Goal: Task Accomplishment & Management: Manage account settings

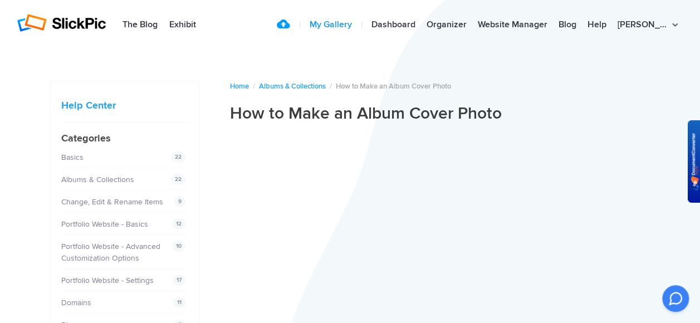
click at [357, 23] on link "My Gallery" at bounding box center [330, 25] width 53 height 22
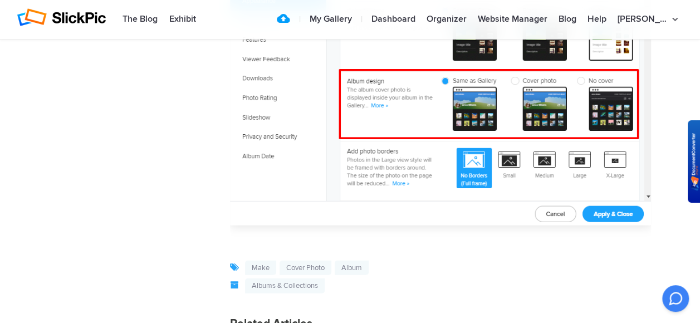
scroll to position [3674, 0]
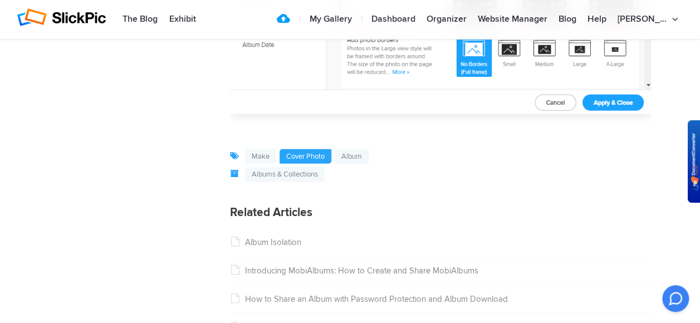
click at [330, 158] on link "cover photo" at bounding box center [305, 156] width 52 height 15
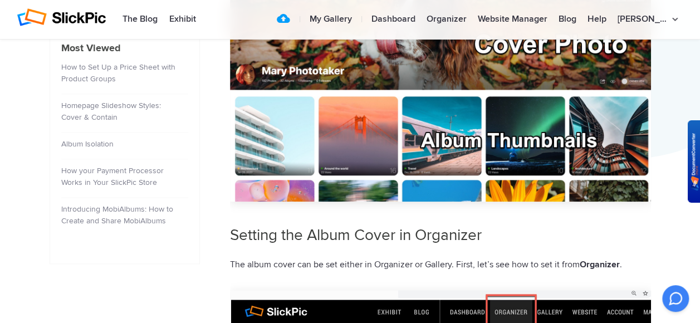
scroll to position [557, 0]
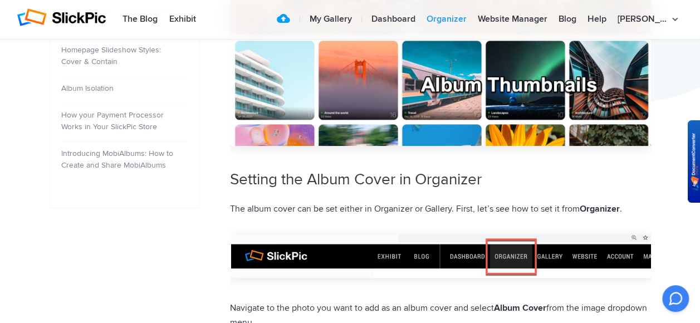
click at [464, 17] on link "Organizer" at bounding box center [446, 19] width 51 height 22
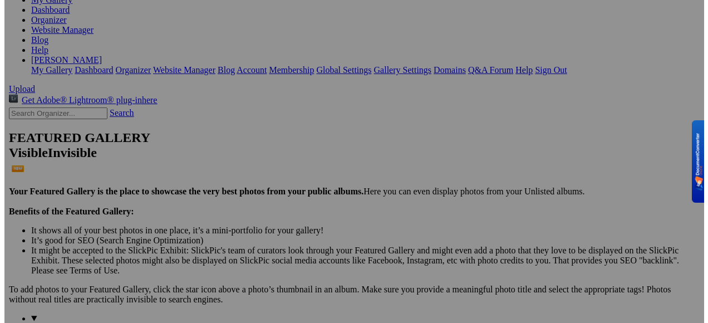
scroll to position [223, 0]
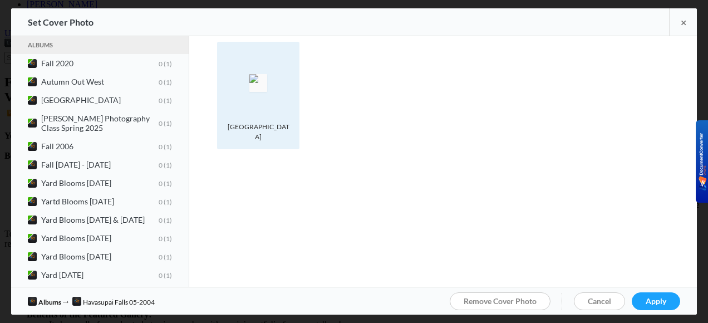
click at [292, 105] on spn-photo-picker-thumb-image-tag at bounding box center [258, 82] width 71 height 71
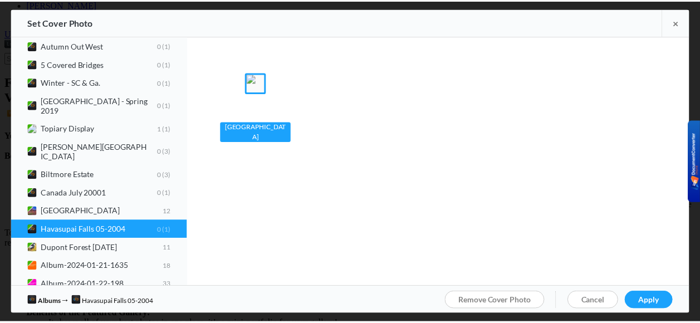
scroll to position [1281, 0]
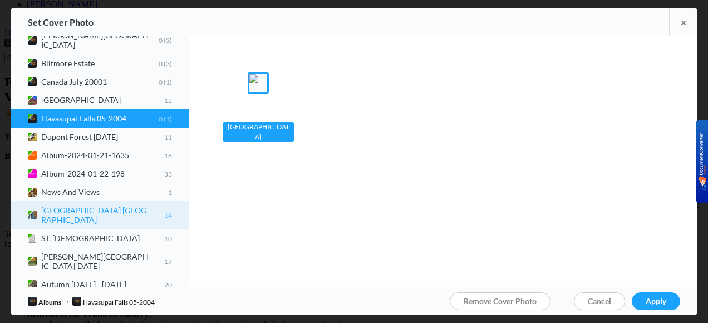
click at [76, 205] on b "Havasupai Falls AZ 14" at bounding box center [106, 214] width 131 height 19
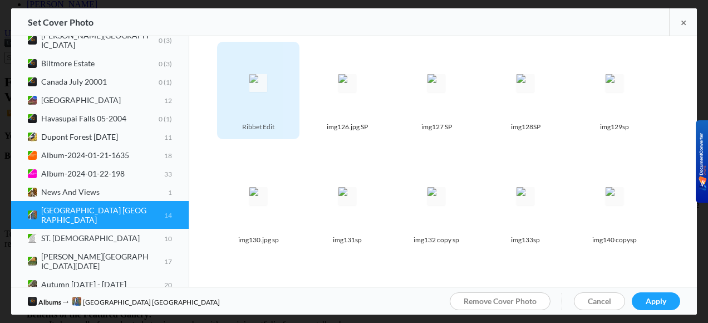
drag, startPoint x: 277, startPoint y: 95, endPoint x: 231, endPoint y: 146, distance: 68.6
click at [231, 146] on spn-photo-picker-thumb-item-photo "Photo is hidden Ribbet Edit" at bounding box center [261, 98] width 89 height 113
click at [294, 130] on div "Photo is hidden Ribbet Edit" at bounding box center [258, 90] width 82 height 97
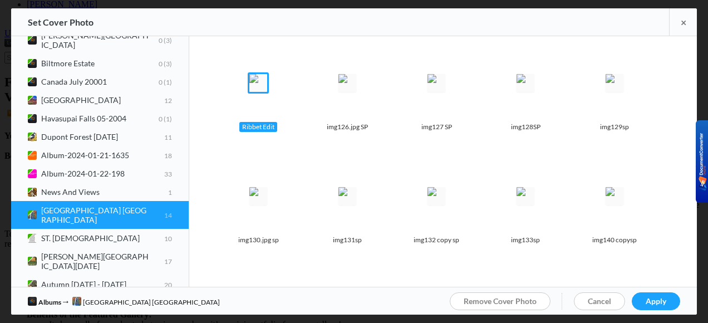
click at [294, 130] on div "Photo is hidden Ribbet Edit" at bounding box center [258, 90] width 82 height 97
click at [267, 92] on img at bounding box center [258, 83] width 18 height 18
click at [318, 149] on spn-photo-picker-thumb-item-photo "Photo is hidden img126.jpg SP" at bounding box center [350, 98] width 89 height 113
click at [244, 18] on div "Set Cover Photo ×" at bounding box center [354, 22] width 686 height 28
click at [239, 22] on div "Set Cover Photo ×" at bounding box center [354, 22] width 686 height 28
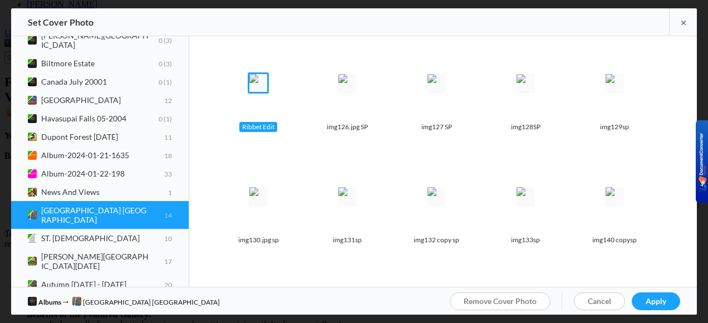
click at [265, 80] on img at bounding box center [258, 83] width 18 height 18
click at [646, 300] on span "Apply" at bounding box center [656, 300] width 21 height 9
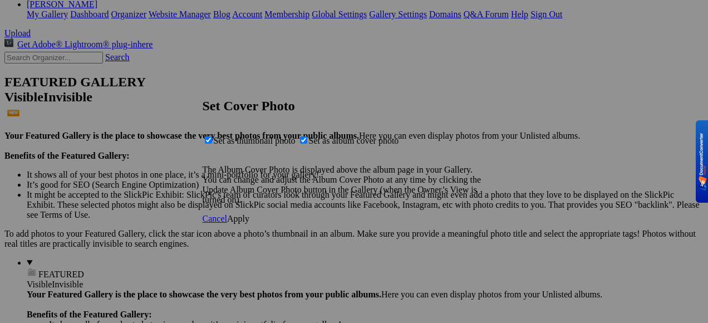
click at [249, 223] on span "Apply" at bounding box center [238, 218] width 22 height 9
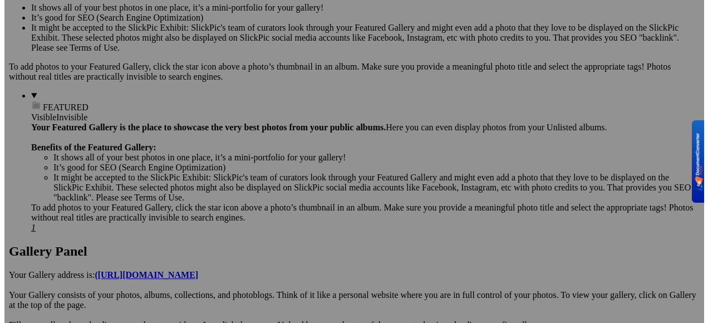
scroll to position [334, 0]
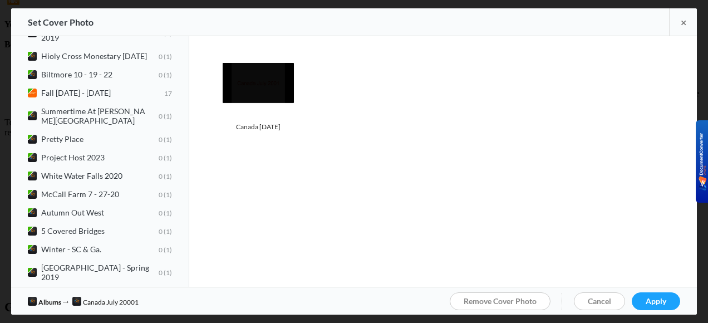
scroll to position [1058, 0]
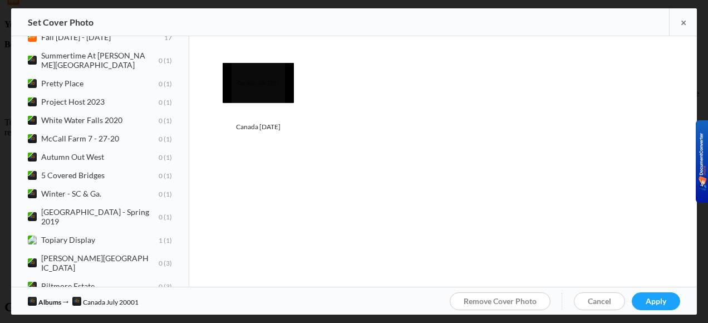
click at [143, 300] on b "Canada July 20001 0 1" at bounding box center [106, 304] width 131 height 9
click at [38, 300] on span "Canada July 20001 0 1" at bounding box center [100, 304] width 144 height 9
click at [58, 300] on b "Canada July 20001 0 1" at bounding box center [106, 304] width 131 height 9
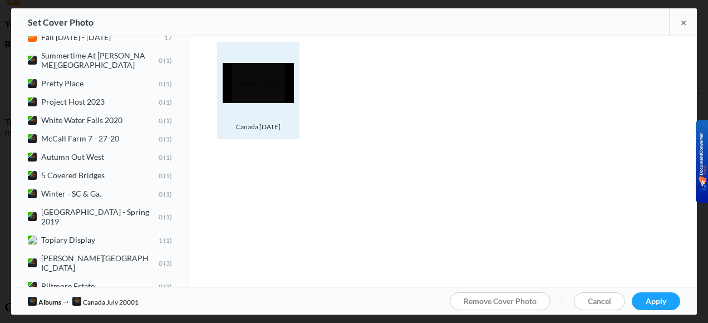
click at [271, 96] on img at bounding box center [258, 83] width 71 height 40
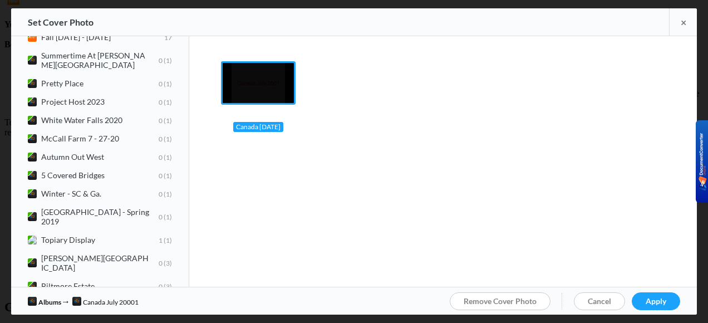
click at [147, 300] on b "Canada July 20001 0 1" at bounding box center [106, 304] width 131 height 9
click at [31, 300] on img at bounding box center [32, 304] width 9 height 9
drag, startPoint x: 31, startPoint y: 262, endPoint x: 65, endPoint y: 264, distance: 34.6
click at [65, 300] on b "Canada July 20001 0 1" at bounding box center [106, 304] width 131 height 9
click at [66, 300] on b "Canada July 20001 0 1" at bounding box center [106, 304] width 131 height 9
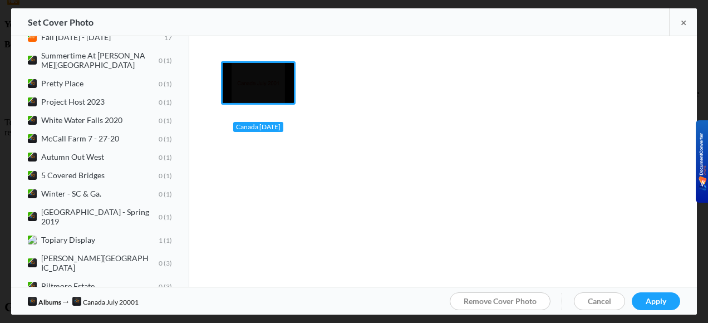
click at [172, 318] on span "Monument Valley 12" at bounding box center [100, 322] width 144 height 9
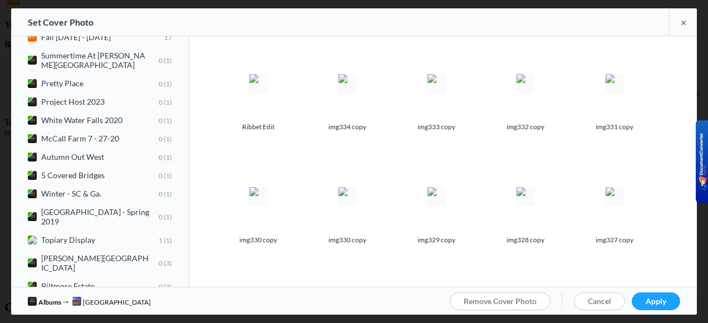
click at [133, 300] on span "Canada July 20001 0 1" at bounding box center [100, 304] width 144 height 9
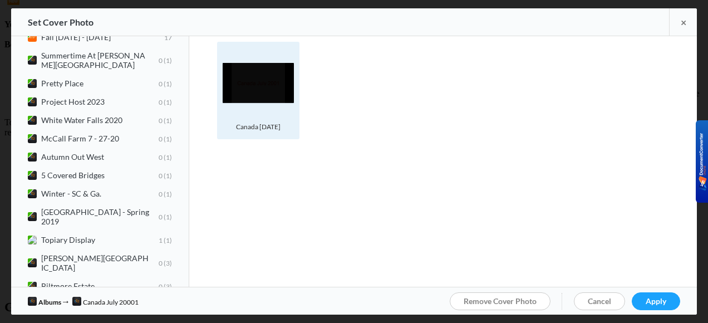
click at [284, 76] on img at bounding box center [258, 83] width 71 height 40
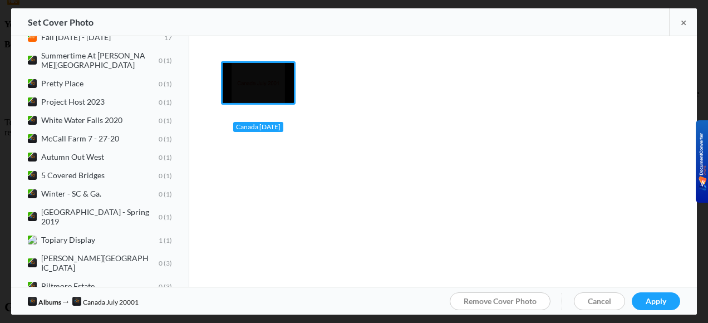
drag, startPoint x: 281, startPoint y: 76, endPoint x: 262, endPoint y: 110, distance: 39.6
click at [262, 110] on spn-photo-picker-thumb-image-tag at bounding box center [258, 82] width 71 height 71
click at [35, 300] on img at bounding box center [32, 304] width 9 height 9
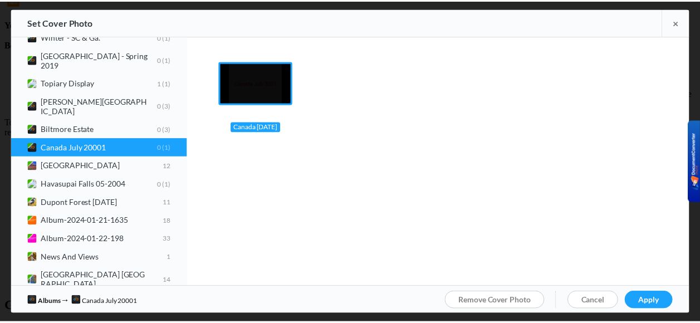
scroll to position [1103, 0]
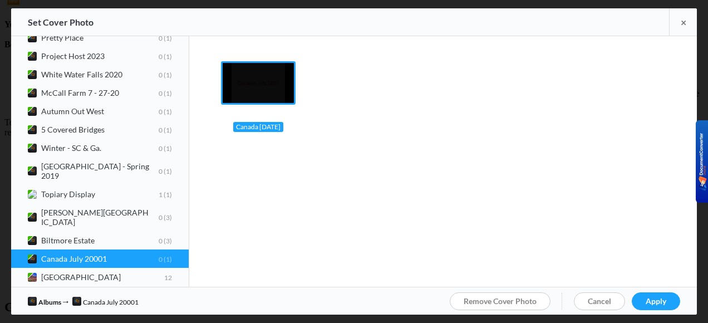
click at [107, 298] on ul "Albums → Canada July 20001" at bounding box center [83, 302] width 111 height 12
click at [89, 300] on ul "Albums → Canada July 20001" at bounding box center [83, 302] width 111 height 12
click at [86, 301] on ul "Albums → Canada July 20001" at bounding box center [83, 302] width 111 height 12
click at [286, 65] on img at bounding box center [258, 83] width 71 height 40
click at [225, 68] on img at bounding box center [258, 83] width 71 height 40
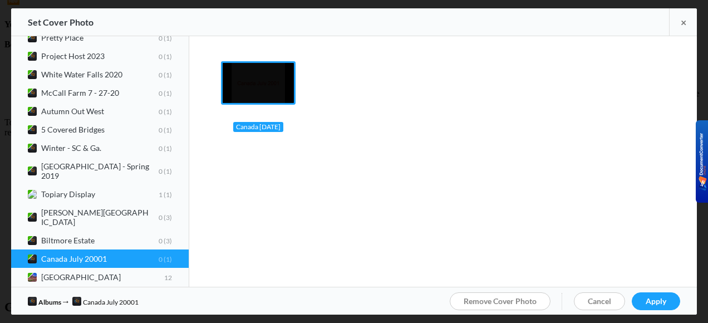
click at [224, 96] on img at bounding box center [258, 83] width 71 height 40
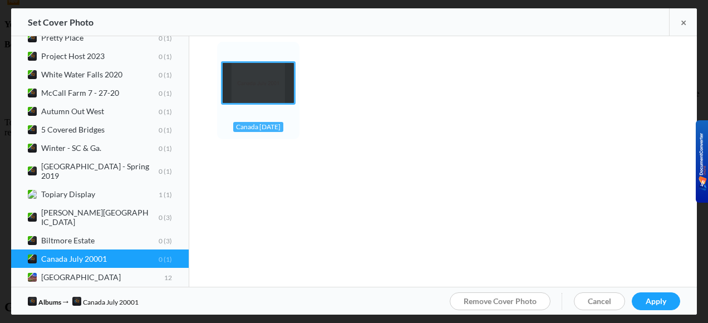
click at [284, 96] on img at bounding box center [258, 83] width 71 height 40
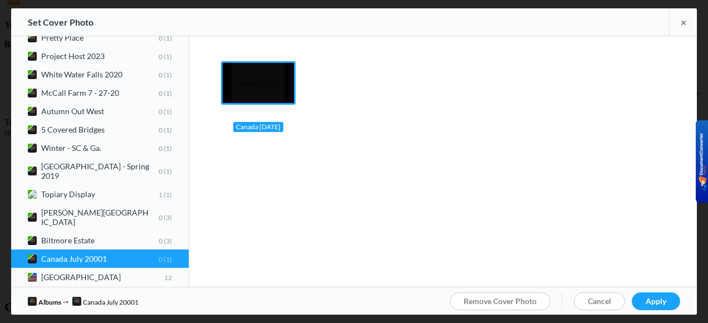
click at [283, 132] on div "Canada July 2001" at bounding box center [258, 127] width 50 height 10
click at [280, 129] on div "Canada July 2001" at bounding box center [258, 127] width 50 height 10
click at [239, 129] on div "Canada July 2001" at bounding box center [258, 127] width 50 height 10
click at [467, 302] on span "Remove Cover Photo" at bounding box center [500, 300] width 73 height 9
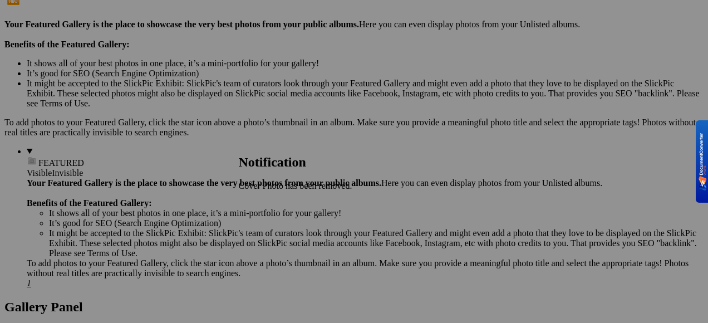
click at [252, 206] on span "OK" at bounding box center [245, 204] width 13 height 9
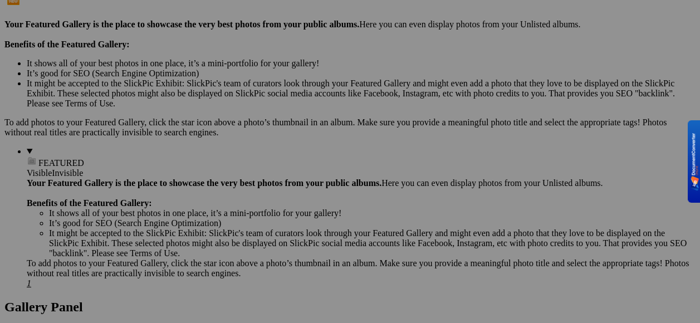
scroll to position [223, 0]
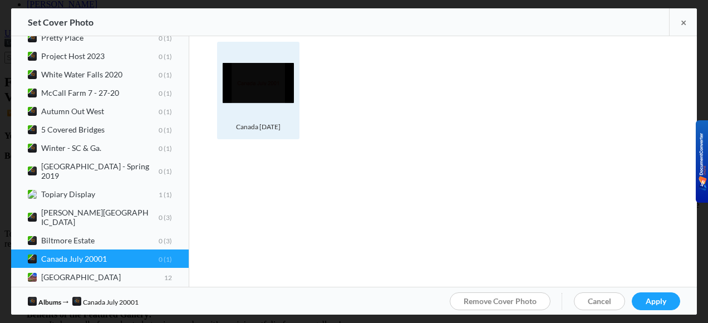
click at [294, 107] on div "Photo is hidden Canada July 2001" at bounding box center [258, 90] width 82 height 97
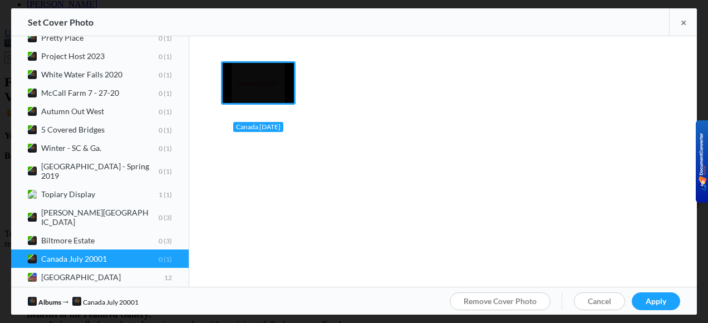
click at [79, 254] on b "Canada July 20001 0 1" at bounding box center [106, 258] width 131 height 9
click at [35, 254] on img at bounding box center [32, 258] width 9 height 9
drag, startPoint x: 35, startPoint y: 218, endPoint x: 291, endPoint y: 245, distance: 257.5
click at [291, 245] on div "Albums Fall 2020 0 1 Autumn Out West 0 1 Monument Valley 0 1 Furman Photography…" at bounding box center [354, 161] width 686 height 251
click at [468, 171] on div "Albums Fall 2020 0 1 Autumn Out West 0 1 Monument Valley 0 1 Furman Photography…" at bounding box center [354, 161] width 686 height 251
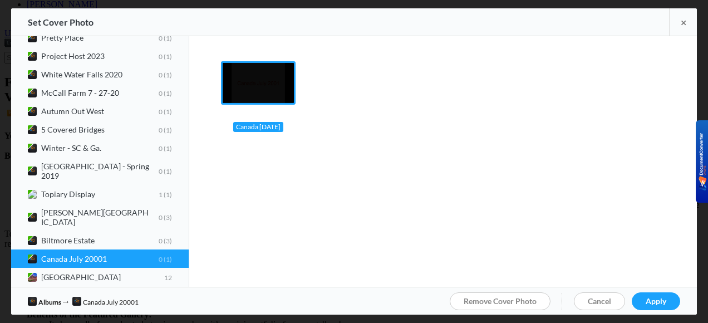
drag, startPoint x: 284, startPoint y: 70, endPoint x: 517, endPoint y: 207, distance: 270.5
click at [517, 207] on div "Albums Fall 2020 0 1 Autumn Out West 0 1 Monument Valley 0 1 Furman Photography…" at bounding box center [354, 161] width 686 height 251
click at [233, 132] on div "Canada July 2001" at bounding box center [258, 127] width 50 height 10
click at [172, 254] on span "Canada July 20001 0 1" at bounding box center [100, 258] width 144 height 9
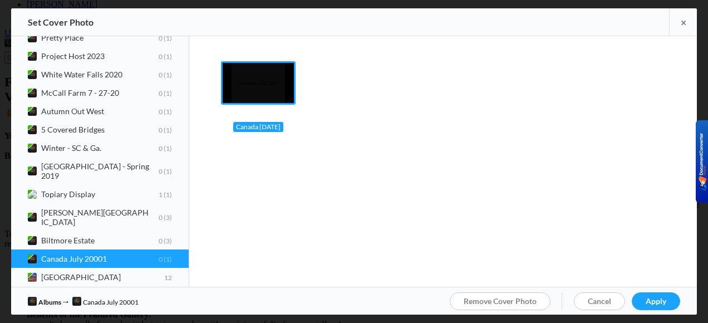
click at [114, 254] on b "Canada July 20001 0 1" at bounding box center [106, 258] width 131 height 9
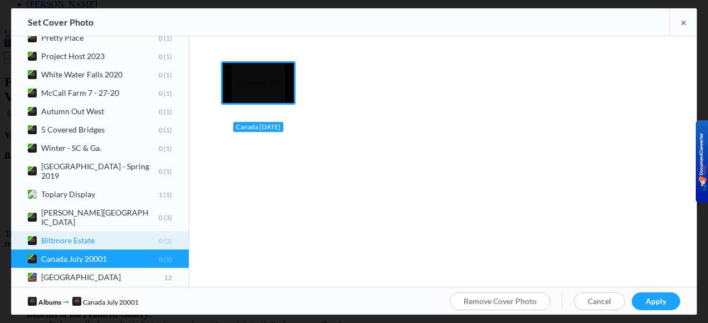
click at [33, 236] on img at bounding box center [32, 240] width 9 height 9
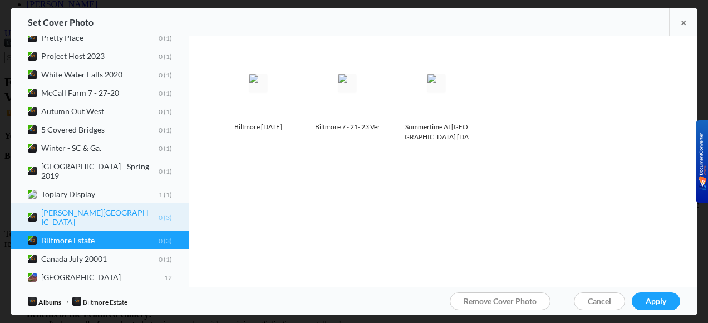
click at [62, 208] on b "Furman University 0 3" at bounding box center [106, 217] width 131 height 19
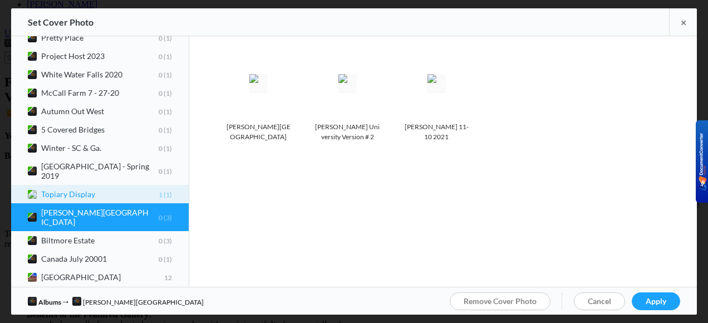
click at [76, 189] on b "Topiary Display 1 1" at bounding box center [106, 193] width 131 height 9
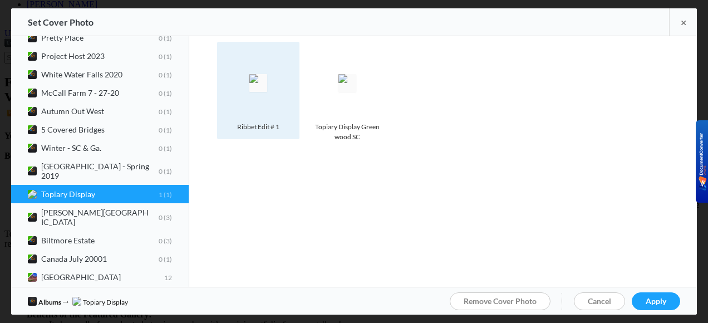
click at [267, 92] on img at bounding box center [258, 83] width 18 height 18
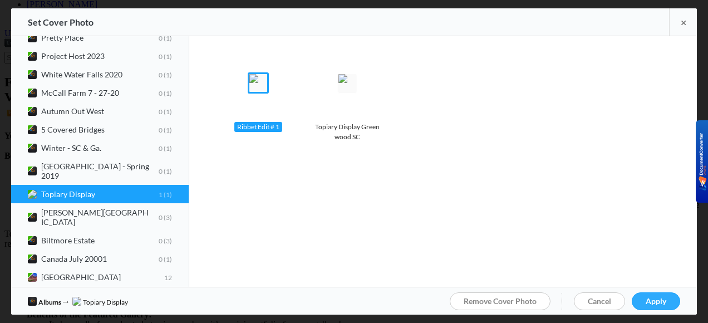
click at [660, 303] on span "Apply" at bounding box center [656, 300] width 21 height 9
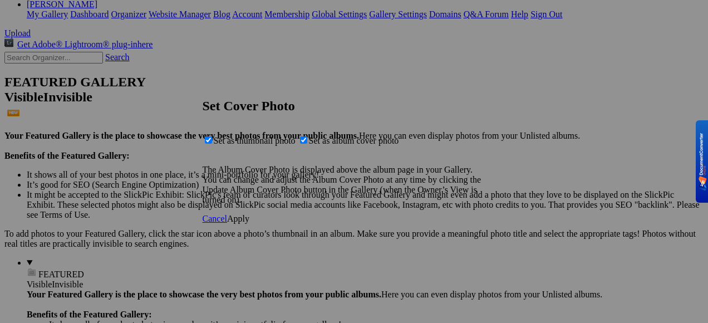
click at [249, 223] on span "Apply" at bounding box center [238, 218] width 22 height 9
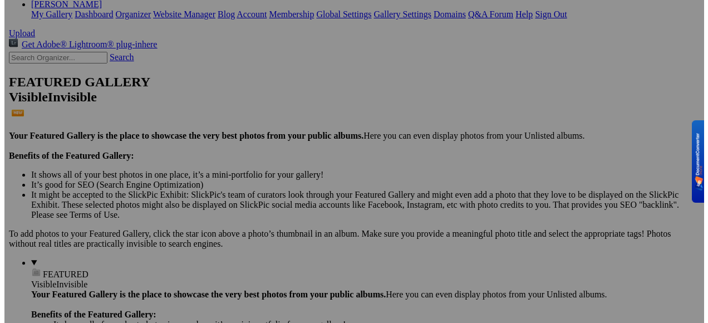
scroll to position [278, 0]
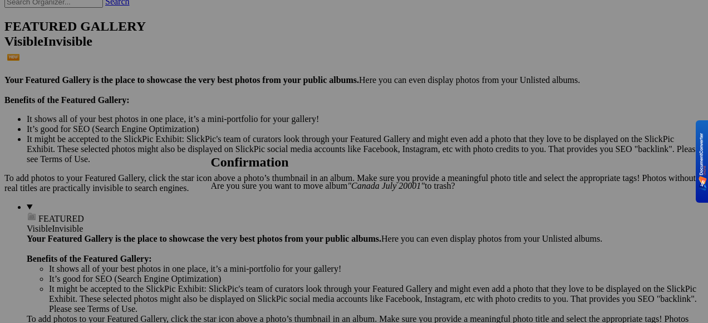
click at [236, 209] on span "Cancel" at bounding box center [223, 204] width 24 height 9
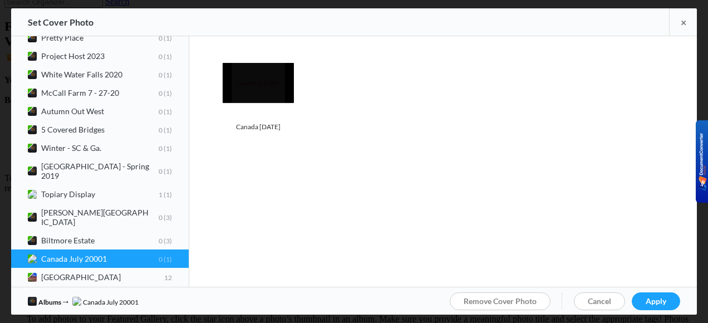
drag, startPoint x: 124, startPoint y: 217, endPoint x: 268, endPoint y: 250, distance: 148.6
click at [268, 250] on div "Albums Fall 2020 0 1 Autumn Out West 0 1 Monument Valley 0 1 Furman Photography…" at bounding box center [354, 161] width 686 height 251
click at [28, 254] on span "Canada July 20001 0 1" at bounding box center [100, 258] width 144 height 9
click at [28, 254] on img at bounding box center [32, 258] width 9 height 9
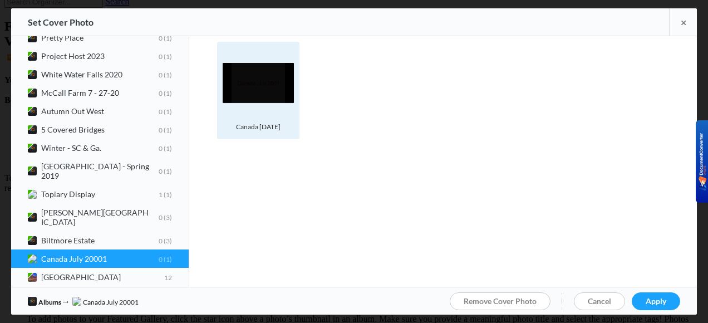
click at [266, 82] on img at bounding box center [258, 83] width 71 height 40
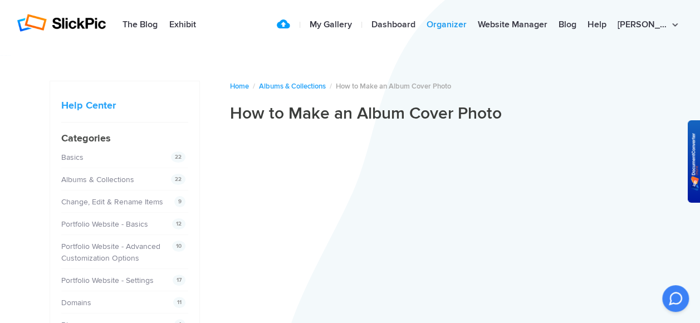
click at [460, 22] on link "Organizer" at bounding box center [446, 25] width 51 height 22
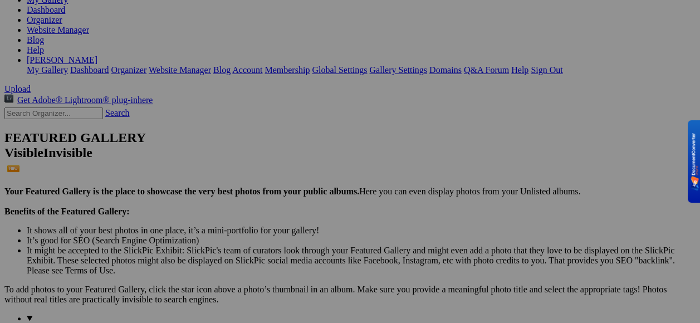
scroll to position [223, 0]
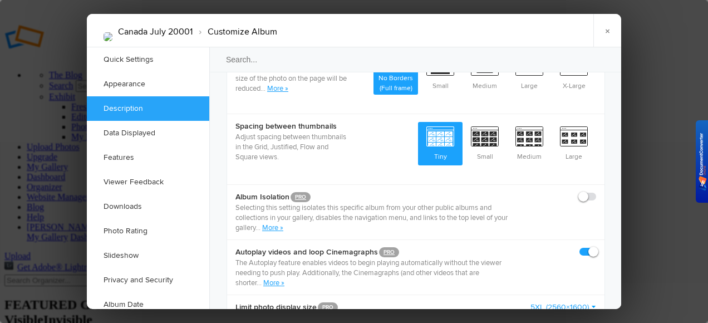
scroll to position [557, 0]
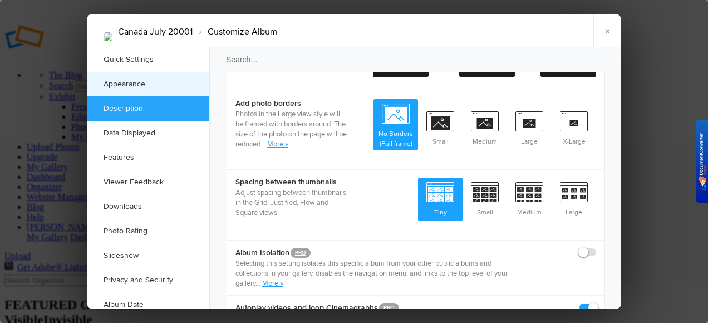
click at [168, 86] on link "Appearance" at bounding box center [148, 84] width 122 height 24
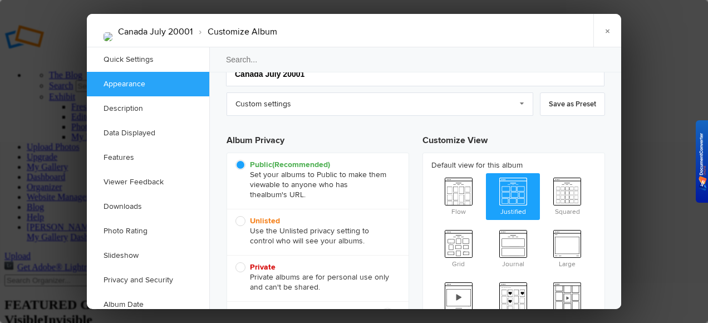
scroll to position [0, 0]
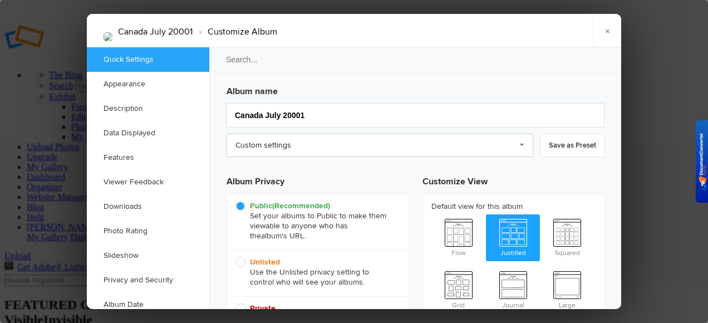
click at [513, 146] on link "Custom settings" at bounding box center [380, 145] width 307 height 23
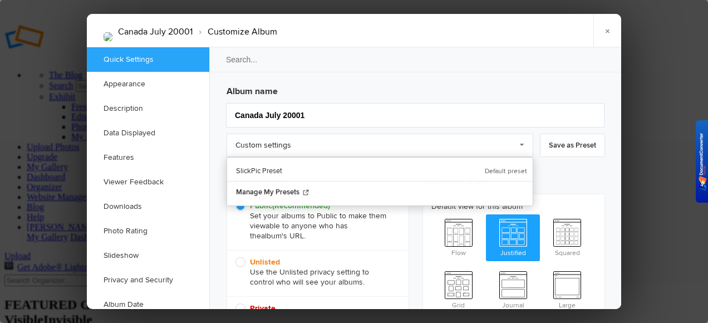
click at [398, 223] on label "Public (Recommended) Set your albums to Public to make them viewable to anyone …" at bounding box center [318, 221] width 165 height 40
click at [236, 201] on input "Public (Recommended) Set your albums to Public to make them viewable to anyone …" at bounding box center [235, 200] width 1 height 1
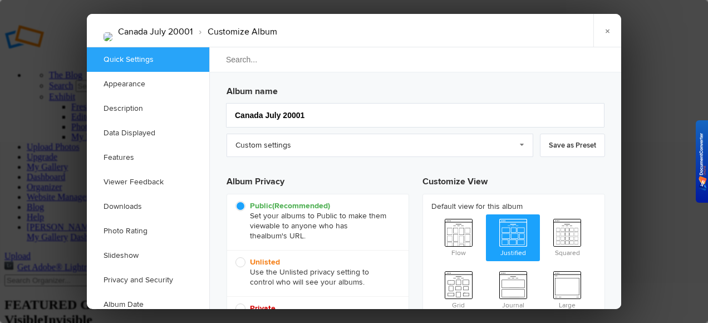
click at [330, 60] on input "search" at bounding box center [416, 60] width 414 height 26
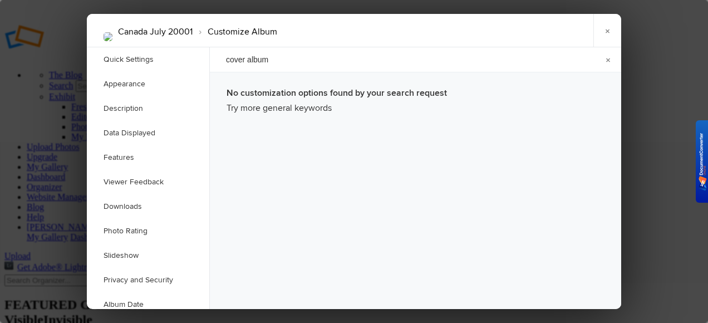
type input "cover album"
drag, startPoint x: 226, startPoint y: 59, endPoint x: 311, endPoint y: 61, distance: 84.7
click at [311, 61] on input "cover album" at bounding box center [416, 60] width 414 height 26
type input "album cover"
click at [135, 60] on link "Quick Settings" at bounding box center [148, 59] width 122 height 24
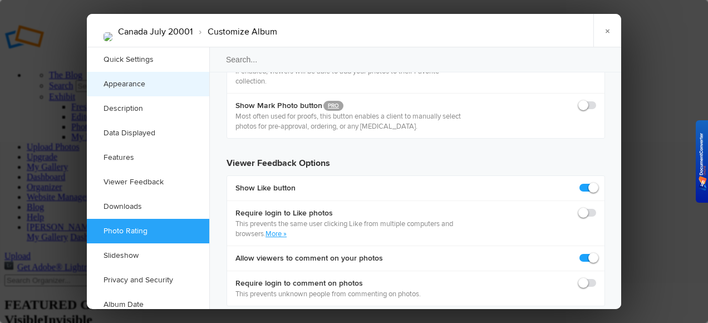
click at [151, 82] on link "Appearance" at bounding box center [148, 84] width 122 height 24
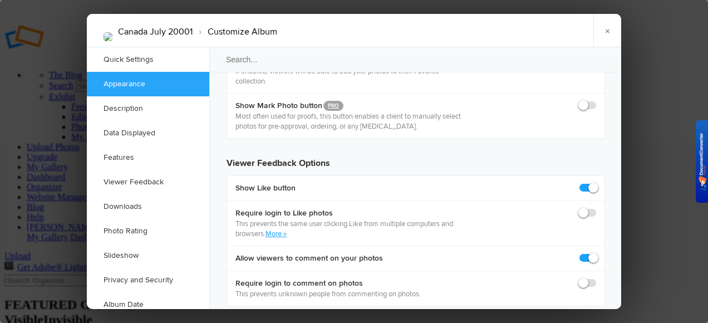
scroll to position [354, 0]
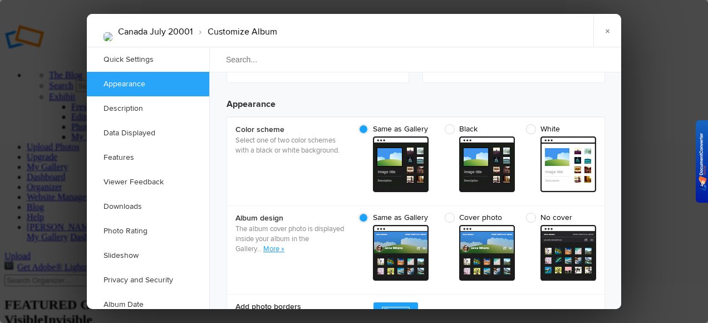
click at [344, 63] on input "search" at bounding box center [416, 60] width 414 height 26
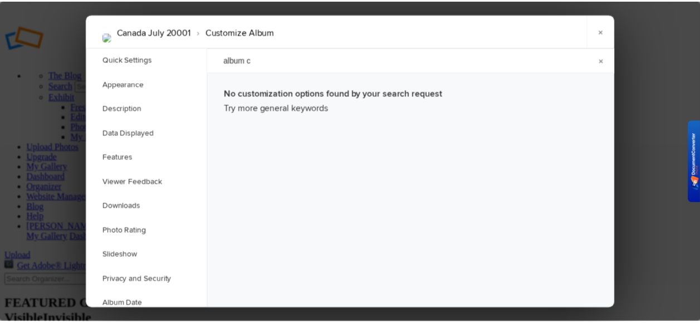
scroll to position [0, 0]
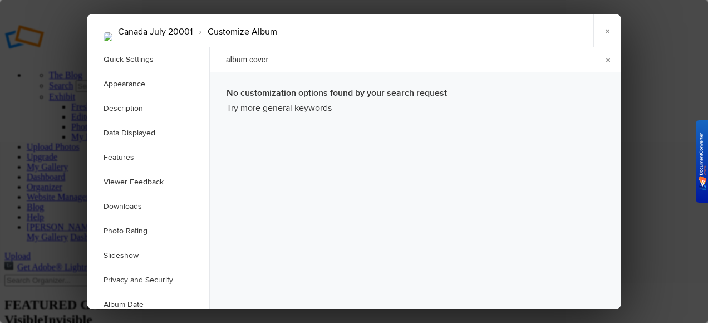
type input "album cover"
click at [610, 33] on link "×" at bounding box center [607, 30] width 28 height 33
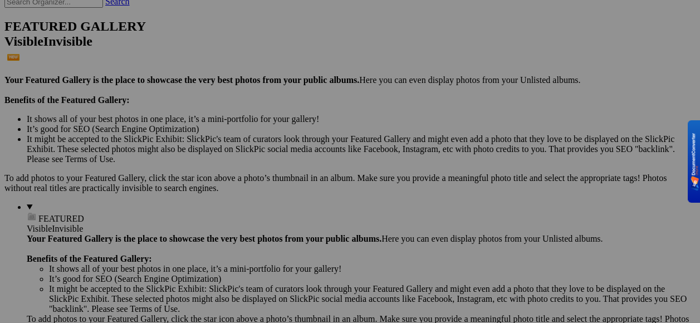
scroll to position [334, 0]
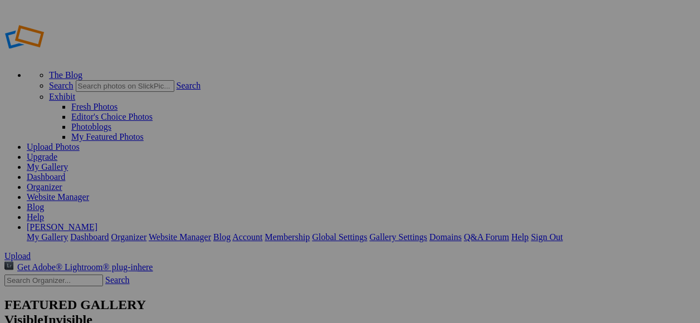
type input "Topiary Display"
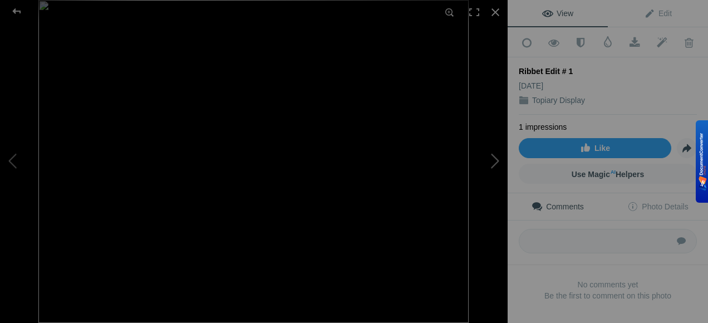
click at [495, 161] on button at bounding box center [466, 162] width 84 height 116
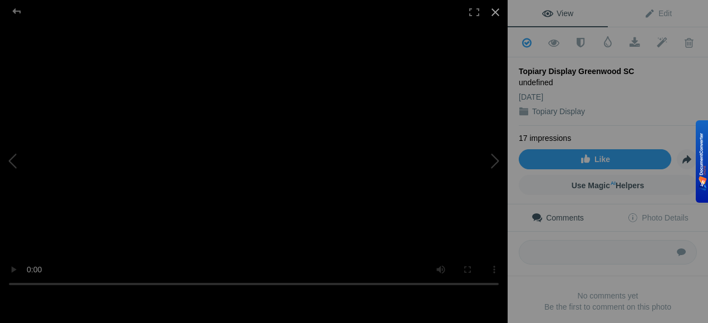
click at [496, 13] on div at bounding box center [495, 12] width 24 height 24
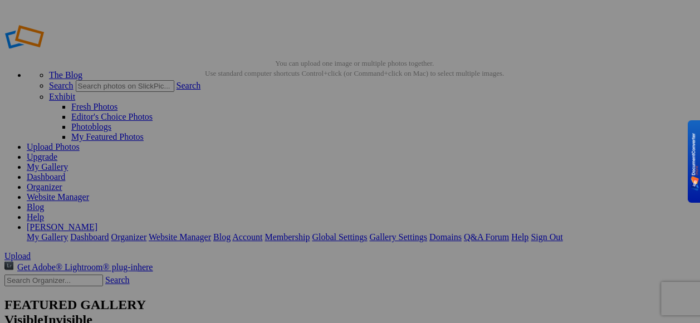
click at [276, 249] on span "Yes" at bounding box center [269, 244] width 13 height 9
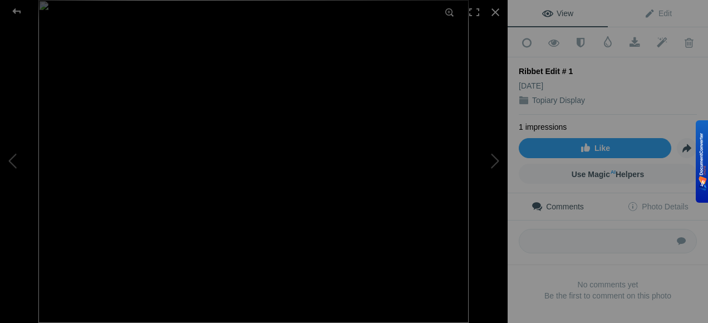
click at [433, 231] on img at bounding box center [253, 161] width 430 height 323
click at [429, 234] on img at bounding box center [254, 187] width 501 height 375
click at [493, 166] on button at bounding box center [466, 162] width 84 height 116
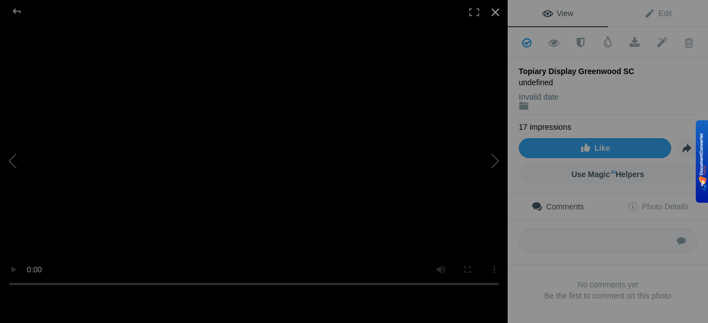
click at [492, 8] on div at bounding box center [495, 12] width 24 height 24
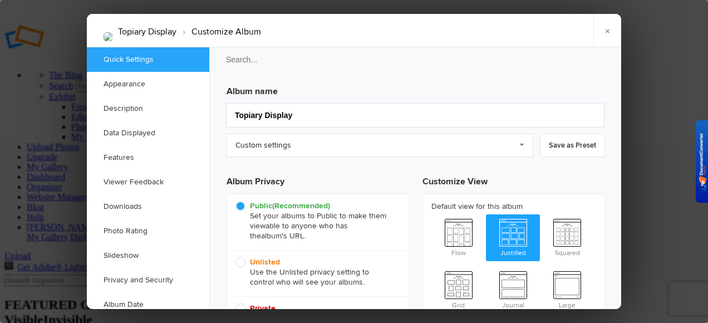
click at [402, 65] on input "search" at bounding box center [416, 60] width 414 height 26
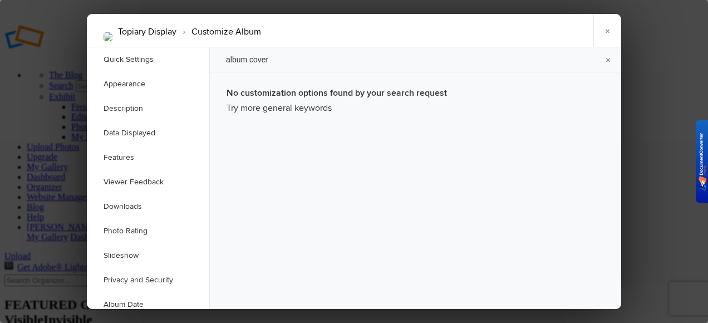
type input "album cover"
click at [256, 35] on li "Customize Album" at bounding box center [218, 31] width 85 height 19
click at [609, 30] on link "×" at bounding box center [607, 30] width 28 height 33
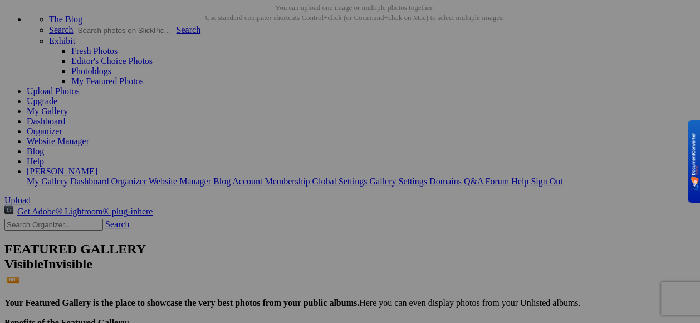
scroll to position [111, 0]
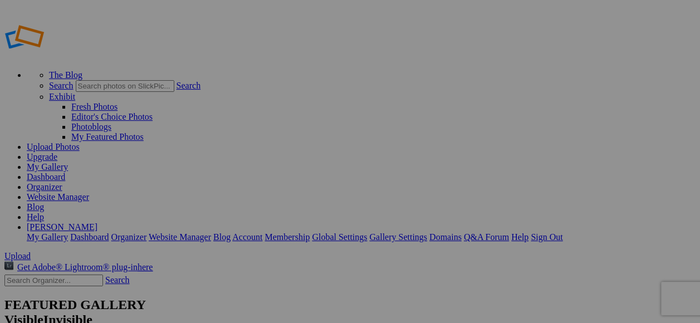
type input "Canada July 20001"
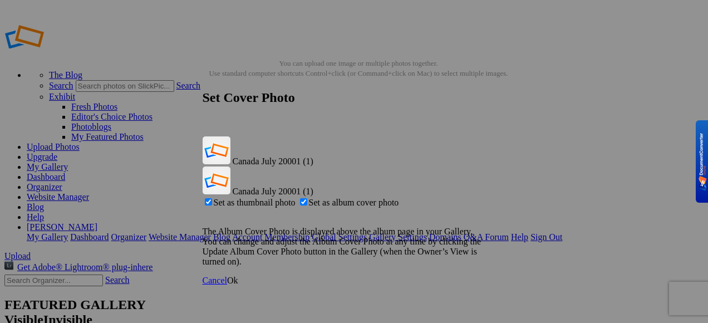
click at [479, 136] on div "Canada July 20001 (1)" at bounding box center [350, 151] width 295 height 30
click at [490, 197] on div "Set as thumbnail photo Set as album cover photo" at bounding box center [350, 202] width 295 height 11
click at [461, 136] on div "Canada July 20001 (1)" at bounding box center [350, 151] width 295 height 30
click at [238, 276] on span "Ok" at bounding box center [232, 280] width 11 height 9
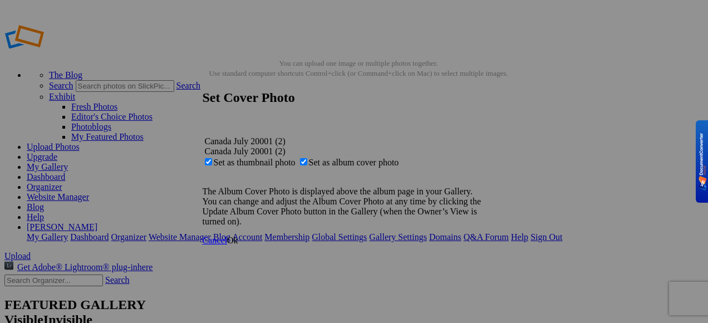
click at [238, 245] on span "Ok" at bounding box center [232, 240] width 11 height 9
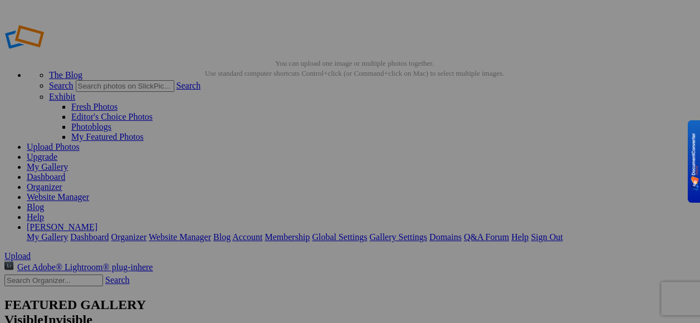
scroll to position [56, 0]
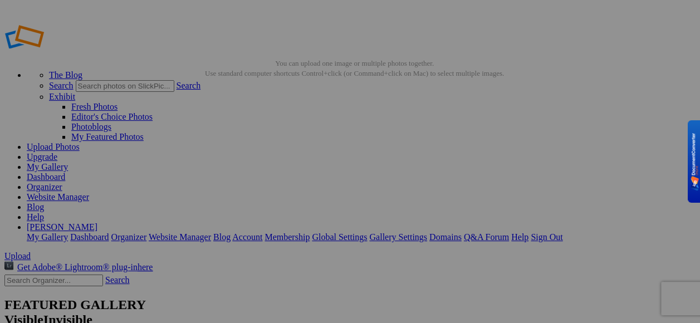
click at [62, 182] on link "Organizer" at bounding box center [45, 186] width 36 height 9
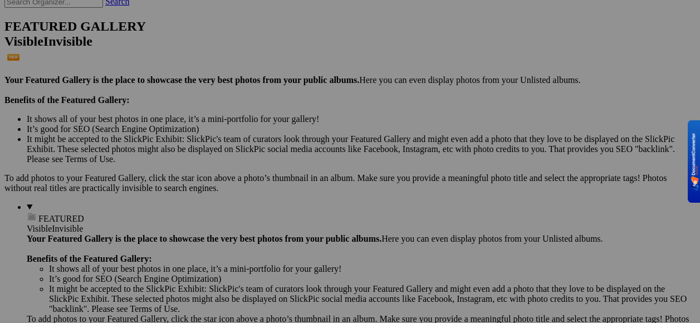
scroll to position [334, 0]
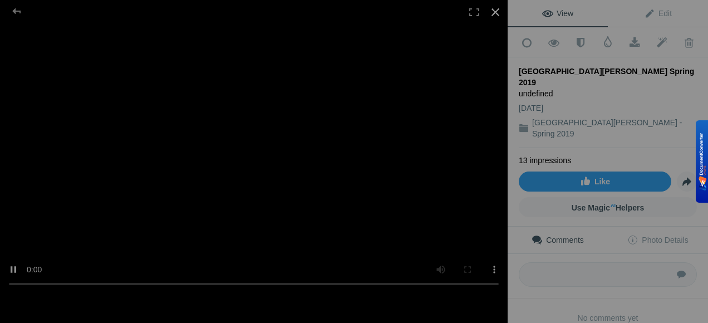
click at [492, 13] on div at bounding box center [495, 12] width 24 height 24
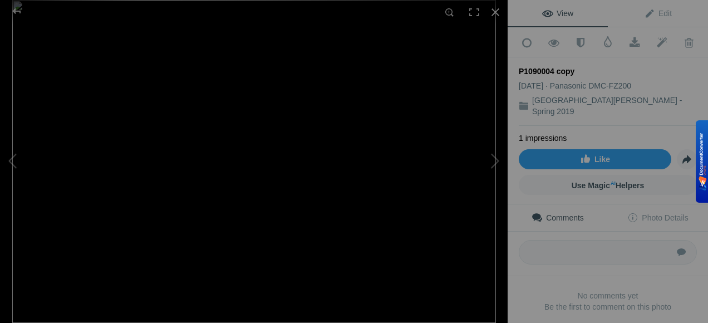
click at [287, 129] on img at bounding box center [254, 161] width 484 height 323
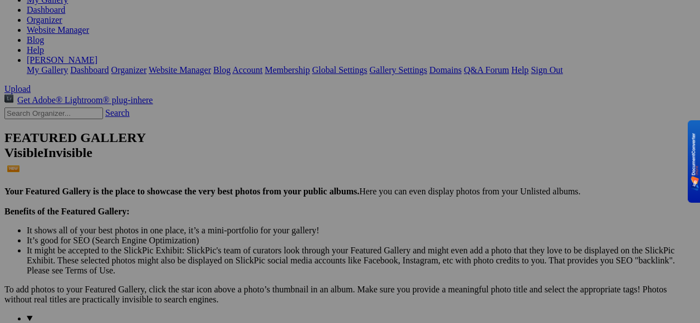
scroll to position [223, 0]
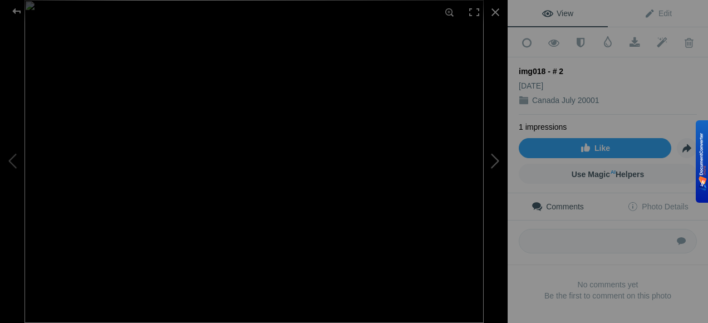
click at [492, 158] on button at bounding box center [466, 162] width 84 height 116
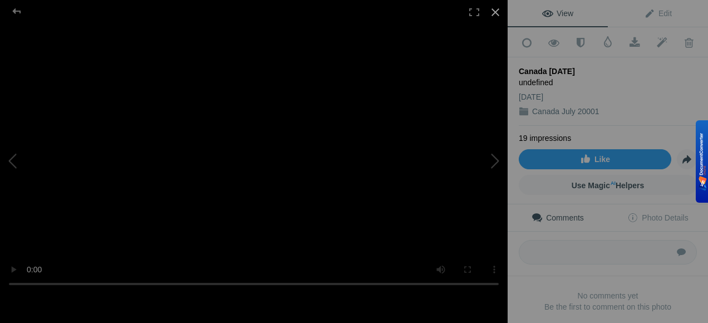
click at [493, 7] on div at bounding box center [495, 12] width 24 height 24
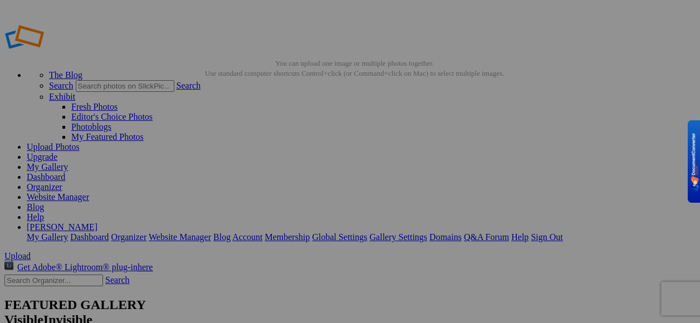
click at [276, 249] on link "Yes" at bounding box center [269, 244] width 13 height 9
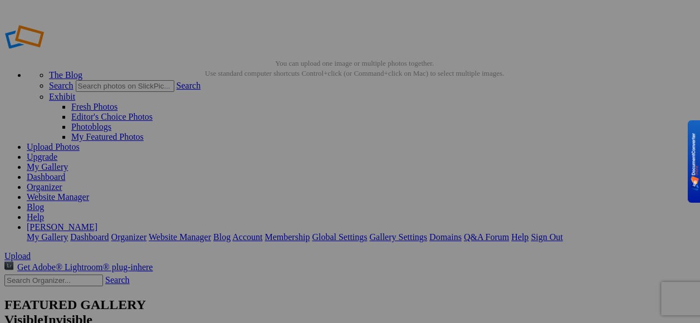
click at [68, 162] on link "My Gallery" at bounding box center [47, 166] width 41 height 9
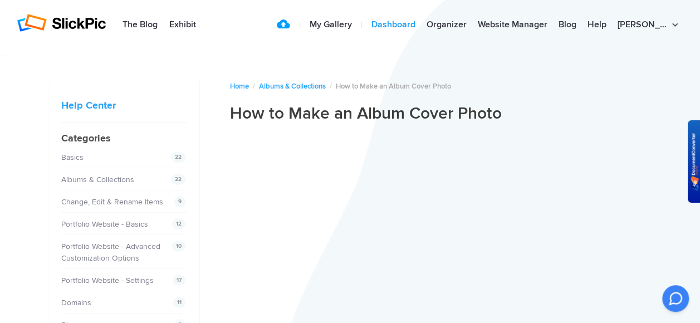
click at [408, 26] on link "Dashboard" at bounding box center [393, 25] width 55 height 22
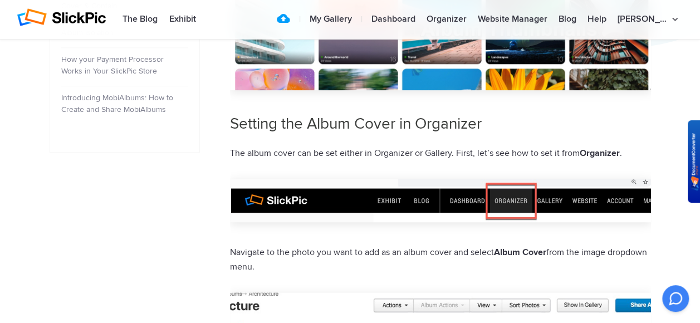
scroll to position [557, 0]
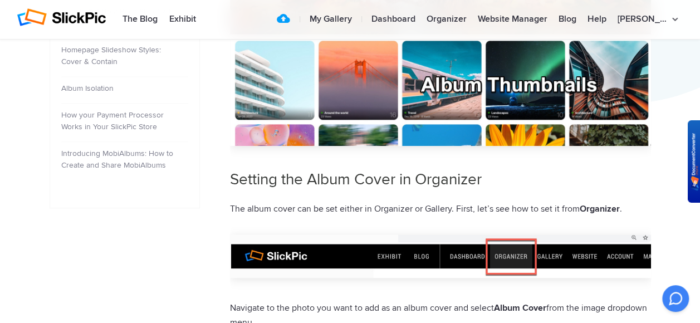
click at [421, 85] on img at bounding box center [440, 39] width 421 height 214
click at [469, 115] on img at bounding box center [440, 39] width 421 height 214
click at [443, 89] on img at bounding box center [440, 39] width 421 height 214
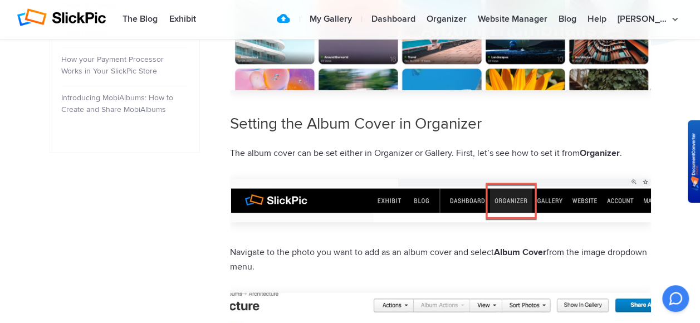
click at [503, 199] on img at bounding box center [440, 201] width 421 height 44
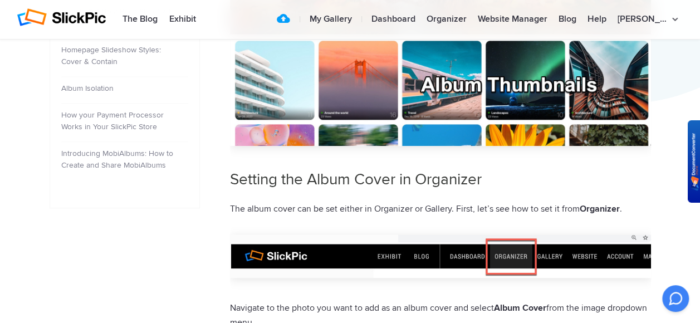
scroll to position [445, 0]
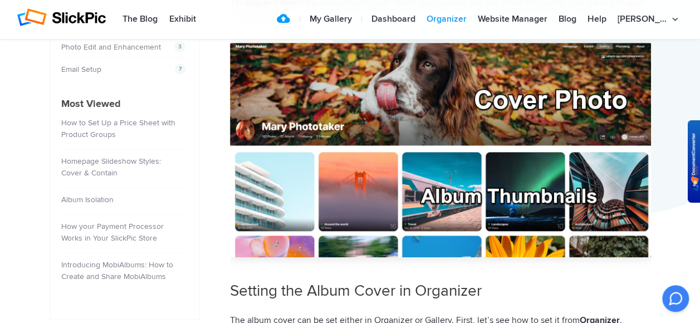
click at [458, 19] on link "Organizer" at bounding box center [446, 19] width 51 height 22
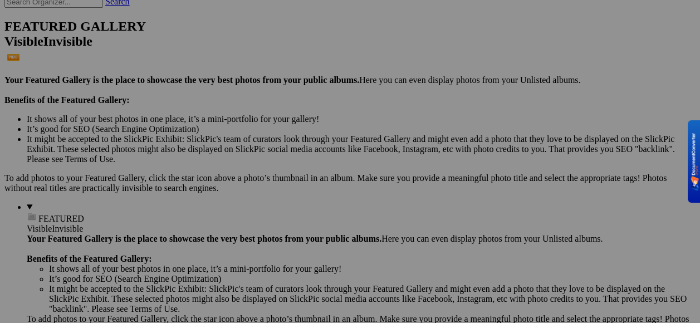
scroll to position [334, 0]
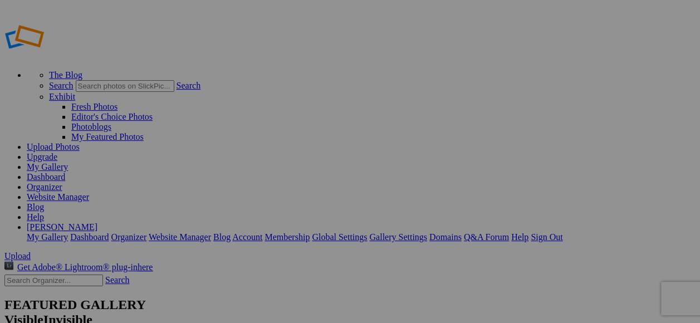
type input "Winter - SC & Ga."
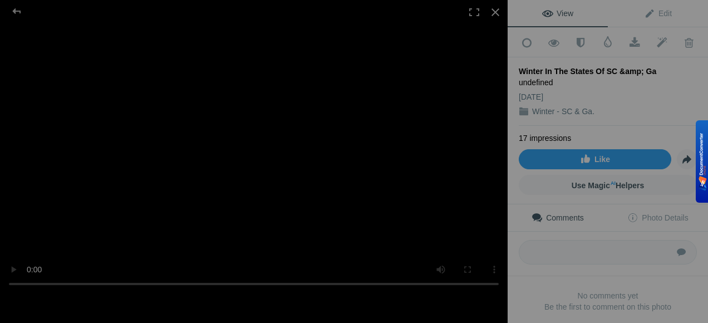
click at [167, 224] on video at bounding box center [254, 161] width 508 height 269
click at [114, 204] on video at bounding box center [254, 161] width 508 height 269
click at [498, 284] on vg-player at bounding box center [254, 161] width 508 height 323
click at [494, 10] on div at bounding box center [495, 12] width 24 height 24
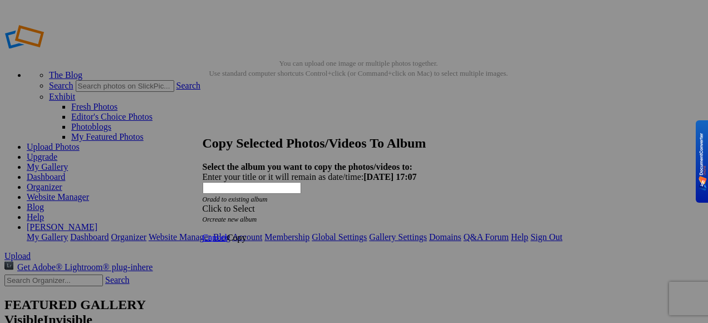
click at [203, 204] on span at bounding box center [203, 208] width 0 height 9
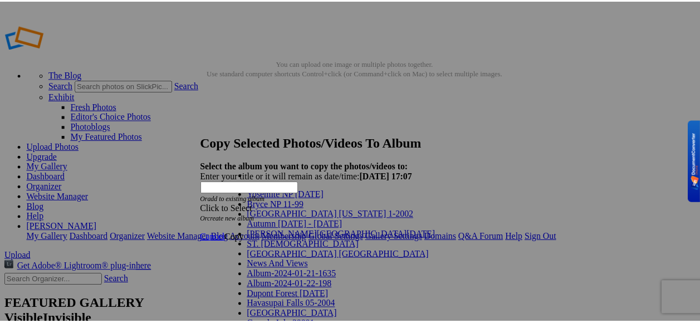
scroll to position [234, 0]
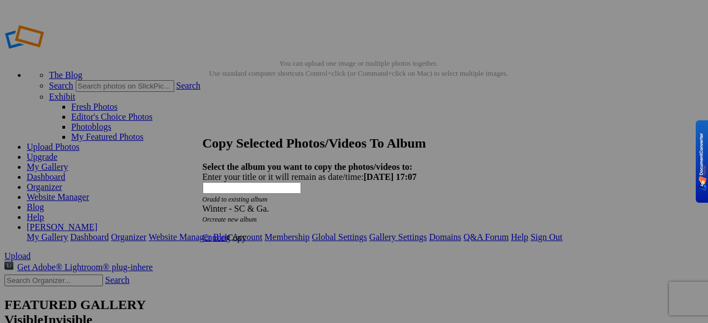
click at [247, 233] on span "Copy" at bounding box center [236, 237] width 19 height 9
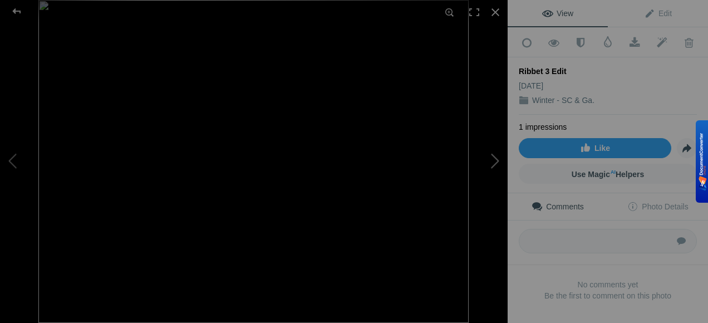
click at [493, 165] on button at bounding box center [466, 162] width 84 height 116
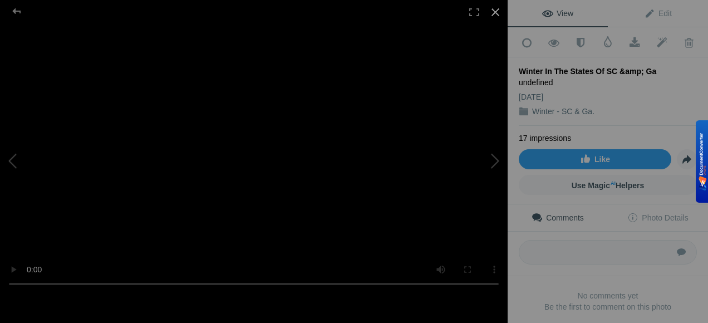
click at [497, 11] on div at bounding box center [495, 12] width 24 height 24
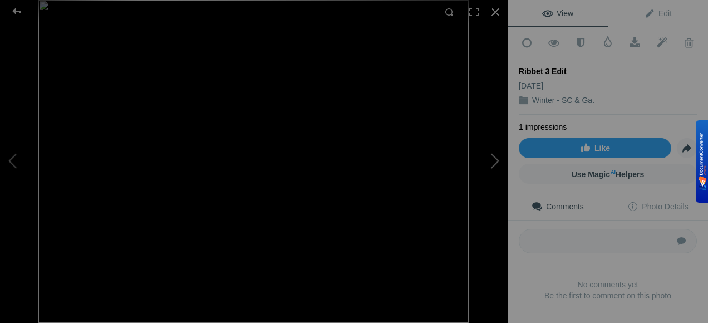
click at [496, 160] on button at bounding box center [466, 162] width 84 height 116
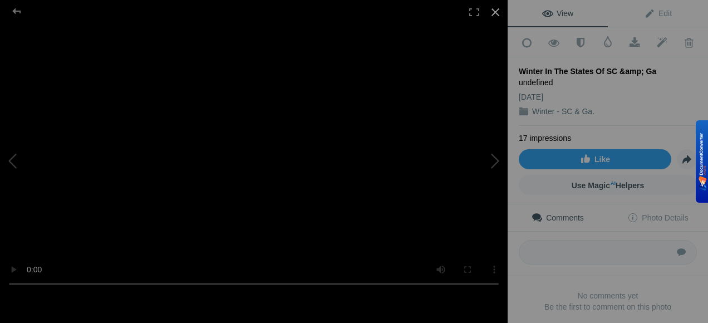
click at [494, 11] on div at bounding box center [495, 12] width 24 height 24
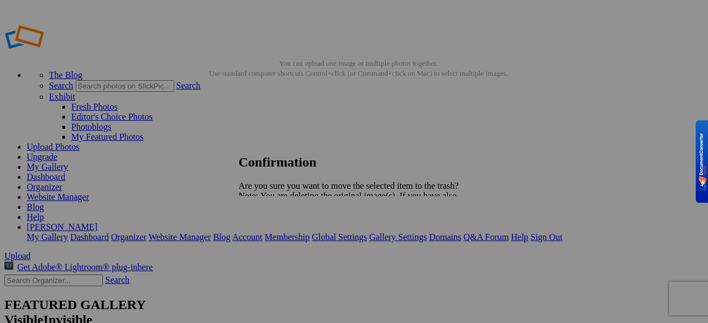
click at [276, 239] on span "Yes" at bounding box center [269, 234] width 13 height 9
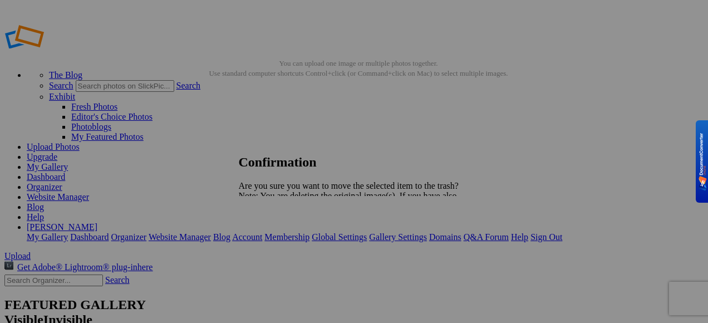
click at [276, 239] on link "Yes" at bounding box center [269, 234] width 13 height 9
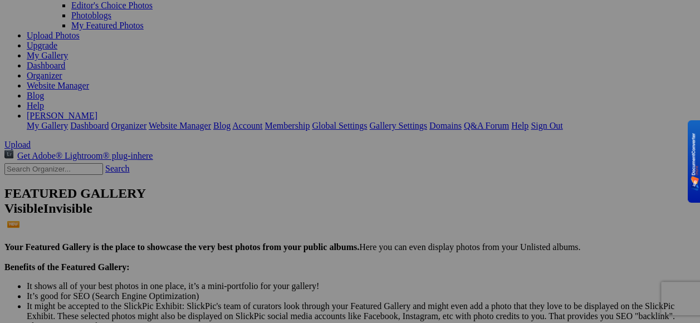
scroll to position [167, 0]
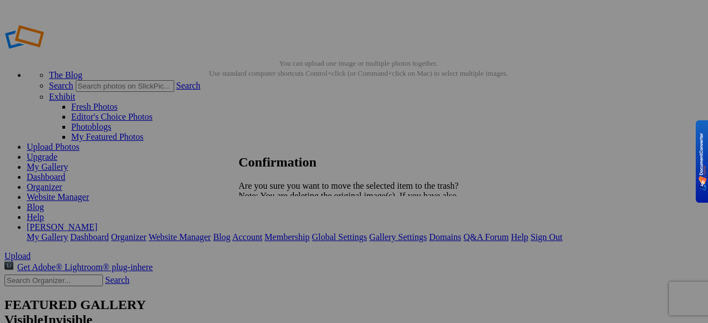
click at [276, 239] on span "Yes" at bounding box center [269, 234] width 13 height 9
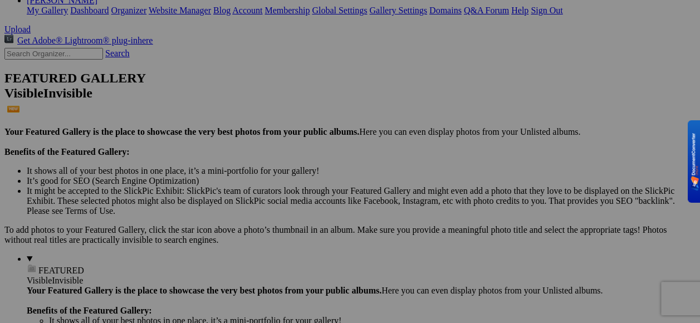
scroll to position [282, 0]
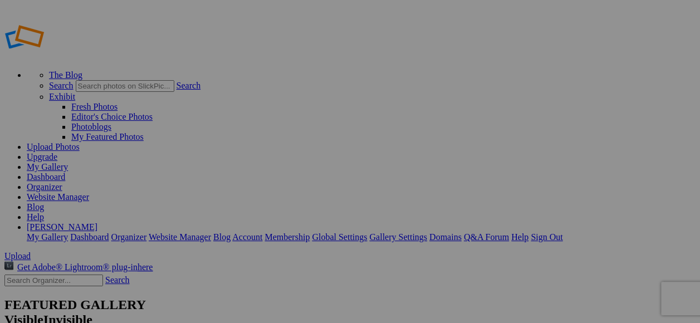
type input "Winter - SC & Ga."
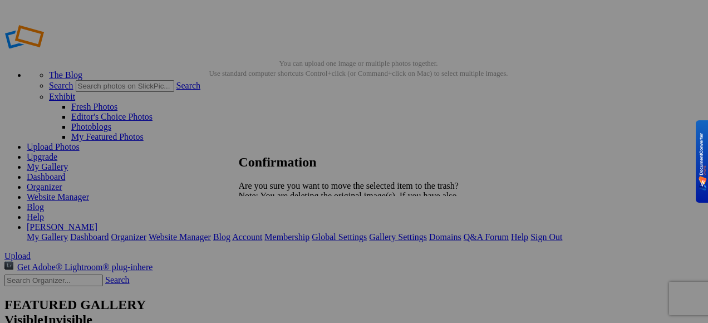
click at [276, 239] on span "Yes" at bounding box center [269, 234] width 13 height 9
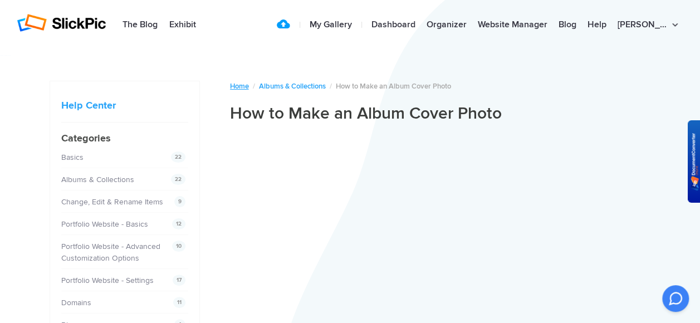
click at [235, 87] on link "Home" at bounding box center [239, 86] width 19 height 9
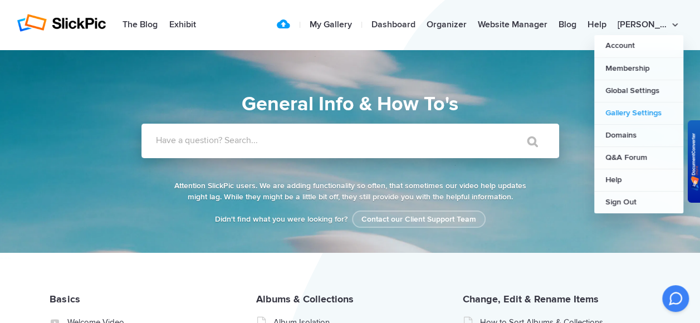
click at [627, 109] on link "Gallery Settings" at bounding box center [638, 113] width 89 height 22
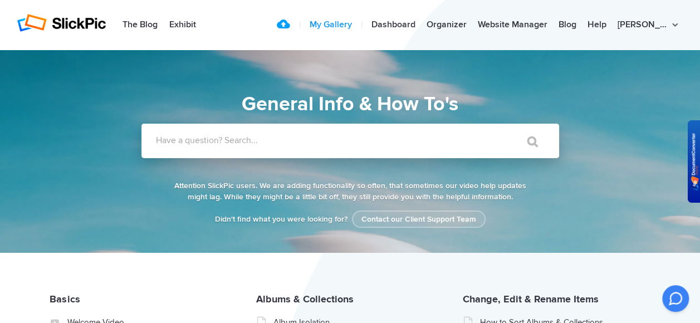
click at [357, 24] on link "My Gallery" at bounding box center [330, 25] width 53 height 22
